Goal: Transaction & Acquisition: Purchase product/service

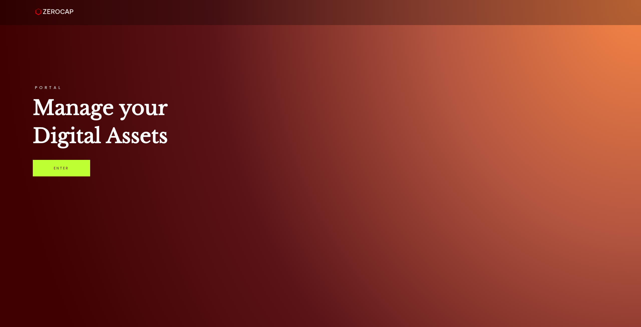
click at [56, 165] on link "Enter" at bounding box center [61, 168] width 57 height 17
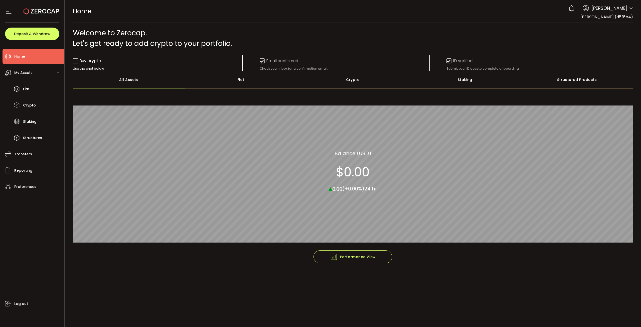
click at [340, 82] on div "Crypto" at bounding box center [353, 80] width 112 height 18
click at [364, 171] on section "$0.00" at bounding box center [353, 171] width 34 height 15
click at [377, 173] on div "Crypto Crypto Balance (USD) $0.00 ▴ 0.00 (+0.00%) 24 hr" at bounding box center [353, 170] width 54 height 43
click at [356, 78] on div "Crypto" at bounding box center [353, 80] width 112 height 18
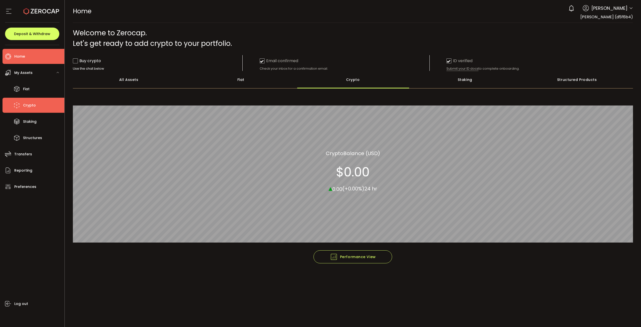
click at [29, 108] on span "Crypto" at bounding box center [29, 105] width 13 height 7
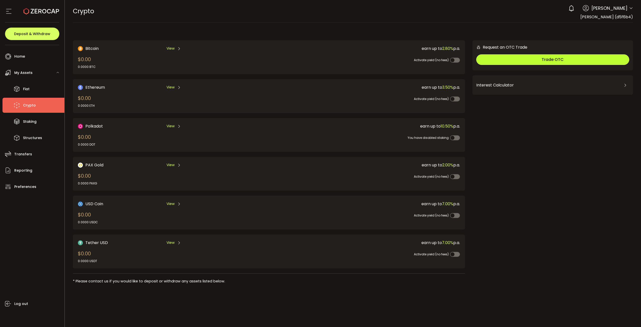
click at [536, 62] on button "Trade OTC" at bounding box center [552, 59] width 153 height 11
click at [322, 13] on div "CRYPTO Buy Power $0.00 USD Crypto Crypto Your verification is pending 0 Keng Ch…" at bounding box center [353, 11] width 560 height 23
click at [527, 137] on div "Request an OTC Trade Trade OTC Buy Sell Crypto *** BTC ETH USDT USDC PAXG DOT F…" at bounding box center [552, 163] width 160 height 247
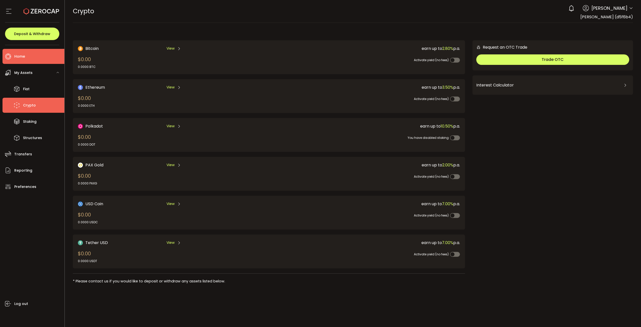
click at [47, 59] on li "Home" at bounding box center [34, 56] width 62 height 15
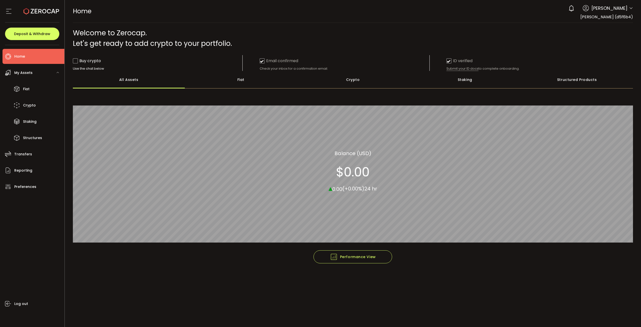
click at [235, 81] on div "Fiat" at bounding box center [241, 80] width 112 height 18
click at [343, 77] on div "Crypto" at bounding box center [353, 80] width 112 height 18
click at [486, 77] on div "Staking" at bounding box center [465, 80] width 112 height 18
click at [123, 81] on div "All Assets" at bounding box center [129, 80] width 112 height 18
click at [27, 53] on li "Home" at bounding box center [34, 56] width 62 height 15
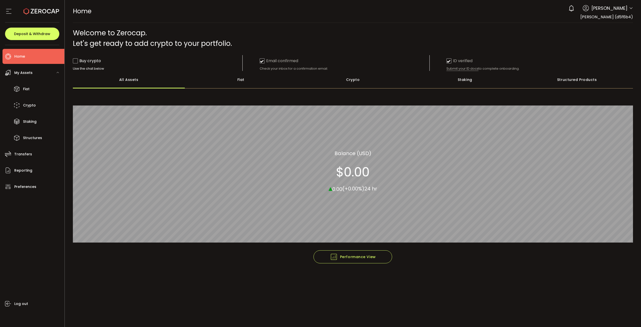
click at [58, 70] on div "My Assets" at bounding box center [34, 72] width 62 height 15
click at [8, 11] on use at bounding box center [8, 11] width 5 height 5
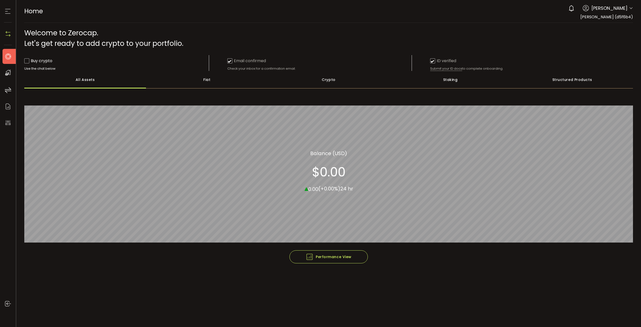
click at [8, 11] on icon at bounding box center [8, 12] width 8 height 8
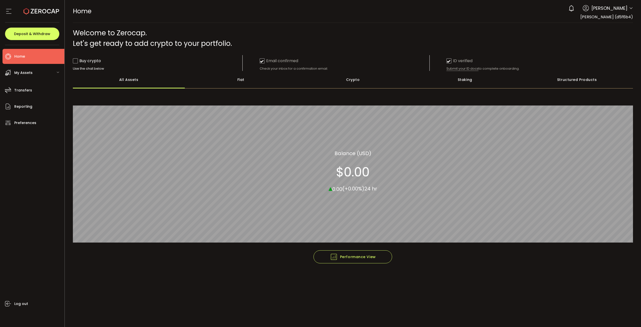
click at [626, 9] on span "[PERSON_NAME]" at bounding box center [609, 8] width 36 height 7
click at [630, 8] on icon at bounding box center [631, 8] width 4 height 4
click at [595, 65] on li "Log out" at bounding box center [604, 69] width 58 height 9
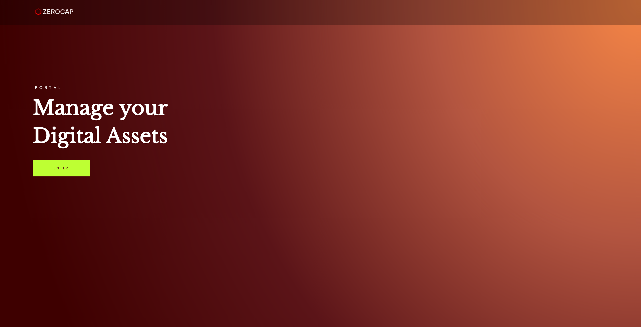
click at [62, 165] on link "Enter" at bounding box center [61, 168] width 57 height 17
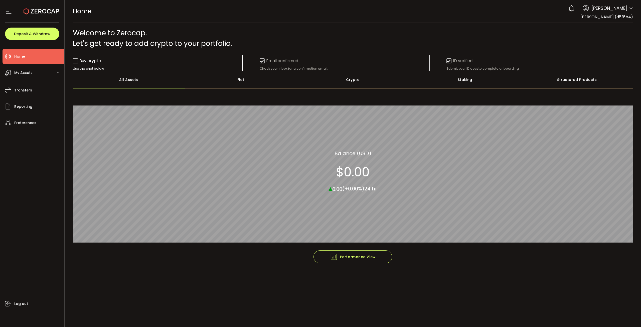
click at [166, 253] on footer "Performance View Graph View" at bounding box center [353, 265] width 560 height 30
click at [42, 73] on div "My Assets" at bounding box center [34, 72] width 62 height 15
click at [31, 85] on li "Fiat" at bounding box center [34, 88] width 62 height 15
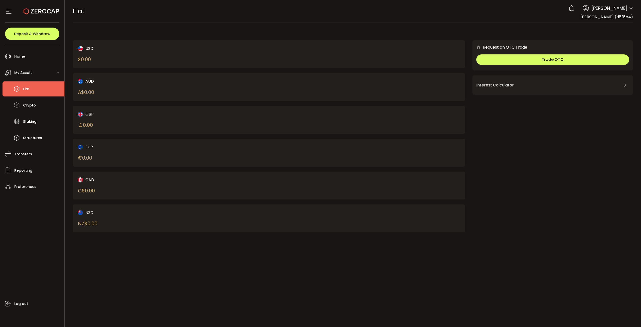
click at [186, 92] on div "AUD A$ 0.00" at bounding box center [164, 87] width 172 height 18
click at [52, 38] on button "Deposit & Withdraw" at bounding box center [32, 34] width 54 height 13
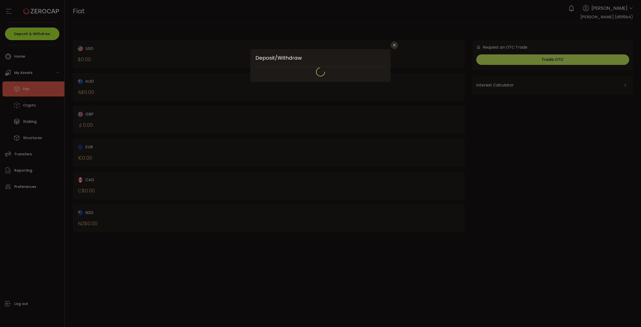
type input "**********"
type input "*******"
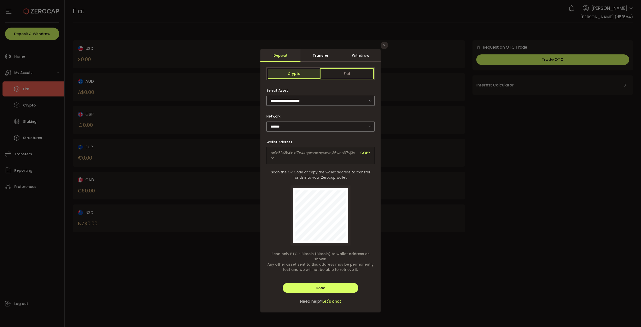
click at [341, 74] on span "Fiat" at bounding box center [346, 74] width 53 height 10
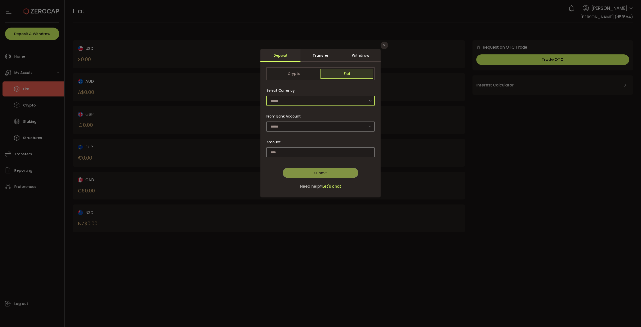
click at [303, 99] on input "dialog" at bounding box center [320, 101] width 108 height 10
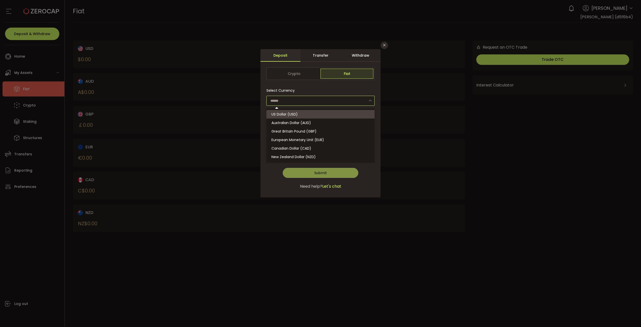
click at [346, 87] on div "Select Currency" at bounding box center [320, 95] width 108 height 20
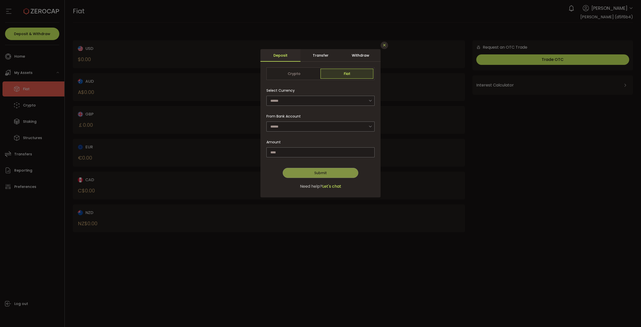
click at [384, 42] on button "Close" at bounding box center [385, 46] width 8 height 8
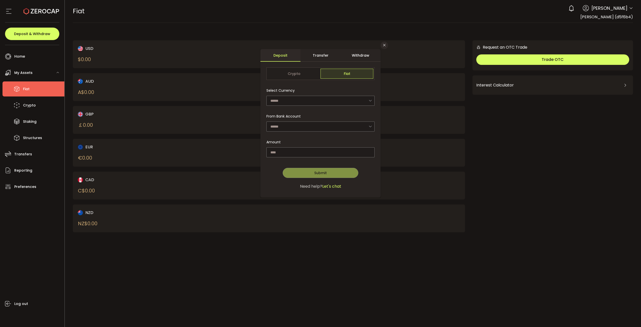
click at [360, 20] on div "FIAT Buy Power $0.00 USD Fiat Fiat Your verification is pending 0 Keng Chian Ac…" at bounding box center [353, 11] width 560 height 23
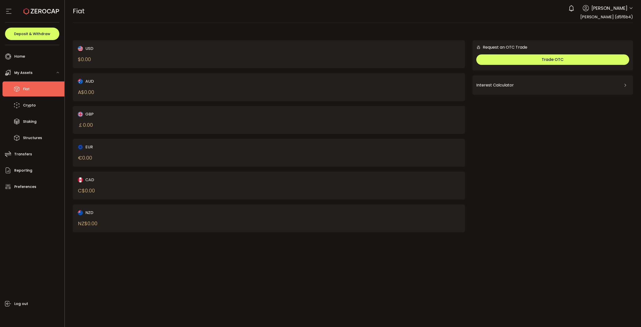
click at [234, 24] on main "USD $ 0.00 AUD A$ 0.00 GBP ￡ 0.00 EUR € 0.00 CAD C$ 0.00 NZD Request an OTC Tra…" at bounding box center [353, 135] width 576 height 224
click at [30, 73] on span "My Assets" at bounding box center [23, 72] width 18 height 7
click at [151, 21] on div "FIAT Buy Power $0.00 USD Fiat Fiat Your verification is pending 0 [PERSON_NAME]…" at bounding box center [353, 11] width 560 height 23
click at [622, 5] on span "[PERSON_NAME]" at bounding box center [609, 8] width 36 height 7
click at [623, 8] on span "[PERSON_NAME]" at bounding box center [609, 8] width 36 height 7
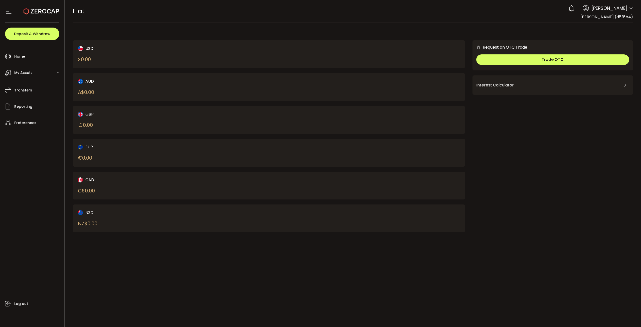
click at [632, 9] on icon at bounding box center [631, 8] width 4 height 4
click at [599, 65] on li "Log out" at bounding box center [604, 69] width 58 height 9
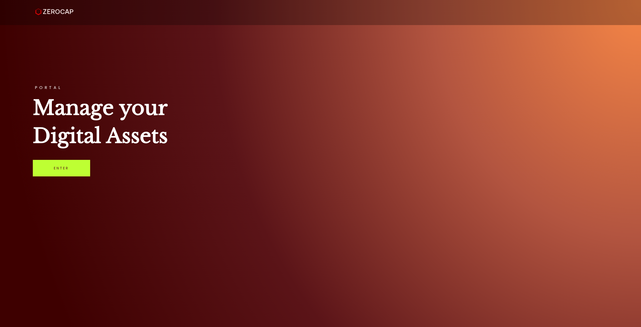
click at [68, 170] on link "Enter" at bounding box center [61, 168] width 57 height 17
